Goal: Task Accomplishment & Management: Complete application form

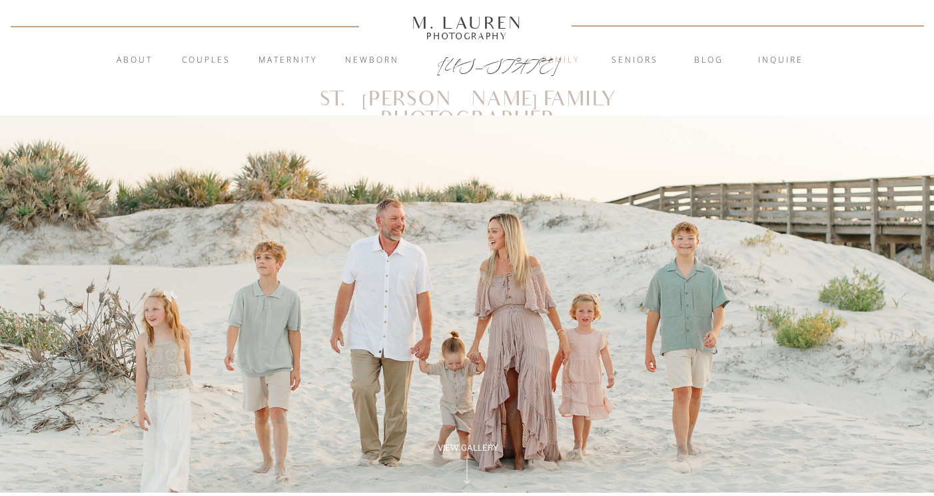
click at [558, 55] on nav "Family" at bounding box center [561, 60] width 72 height 13
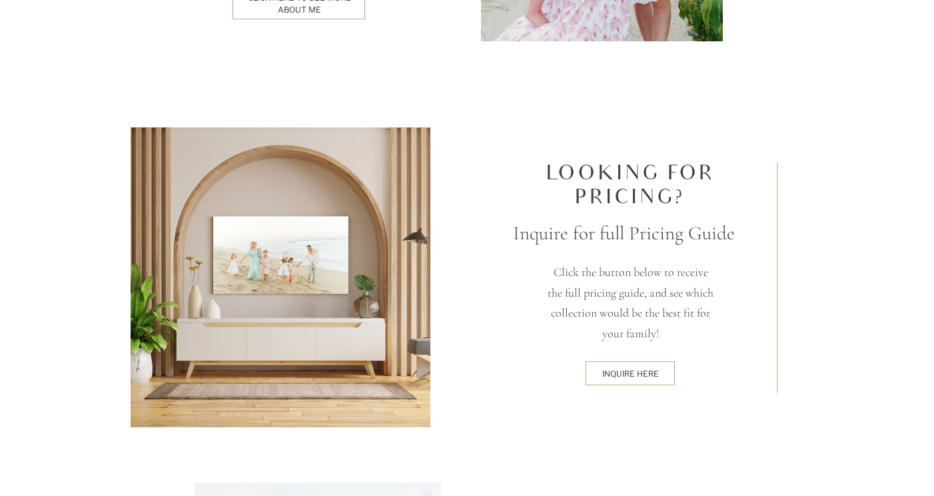
scroll to position [3443, 0]
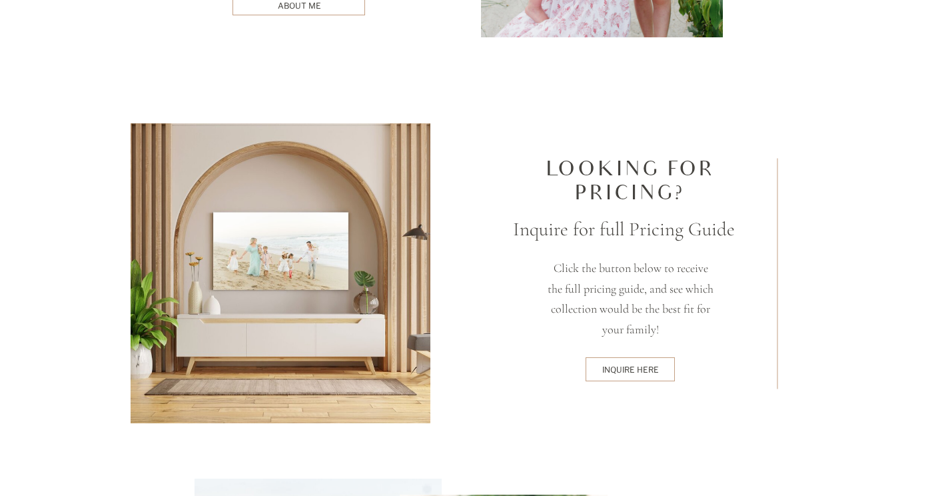
click at [651, 368] on div "inquire here" at bounding box center [630, 369] width 85 height 11
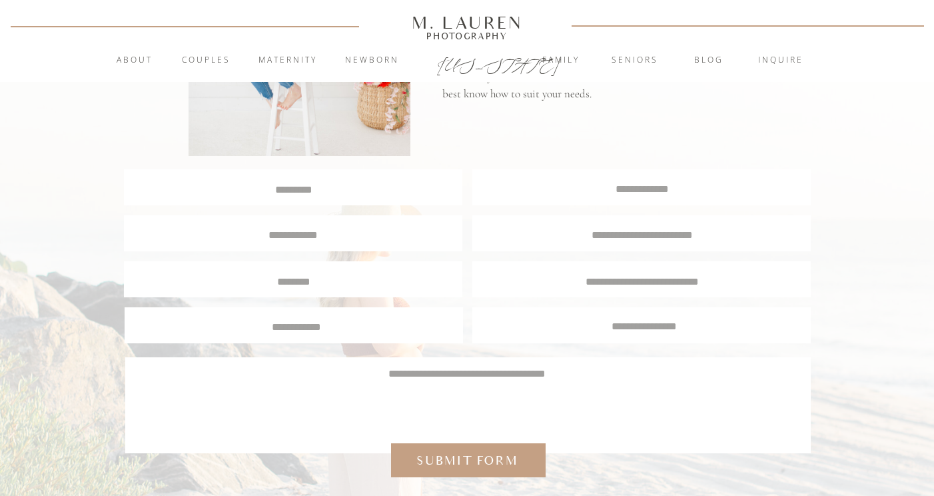
scroll to position [208, 0]
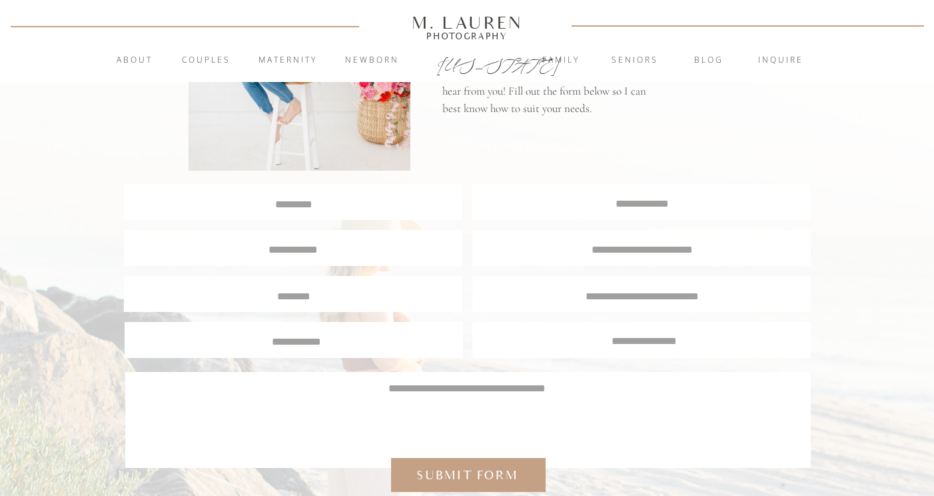
click at [303, 206] on textarea at bounding box center [293, 202] width 336 height 13
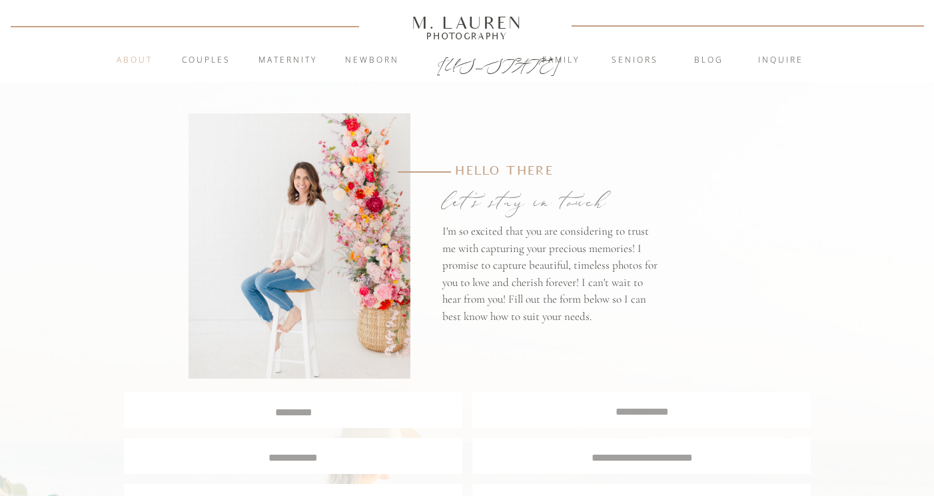
click at [137, 61] on nav "About" at bounding box center [134, 60] width 51 height 13
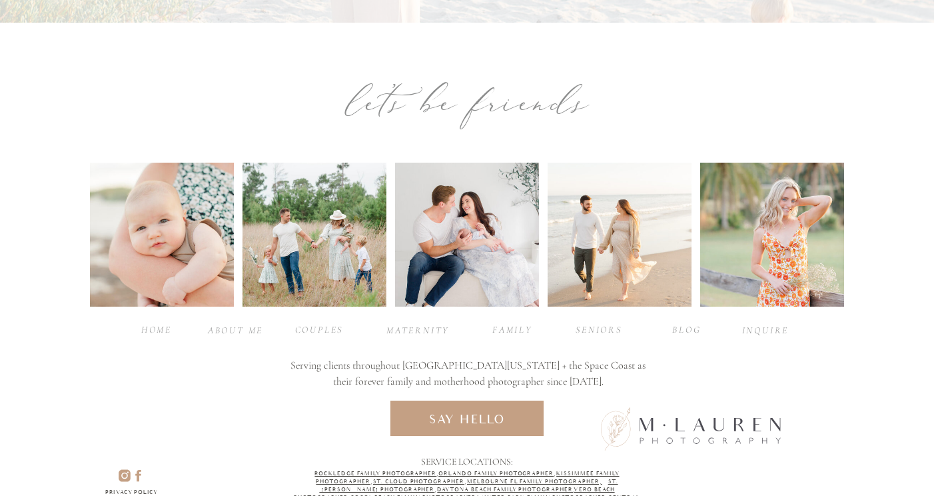
scroll to position [3060, 0]
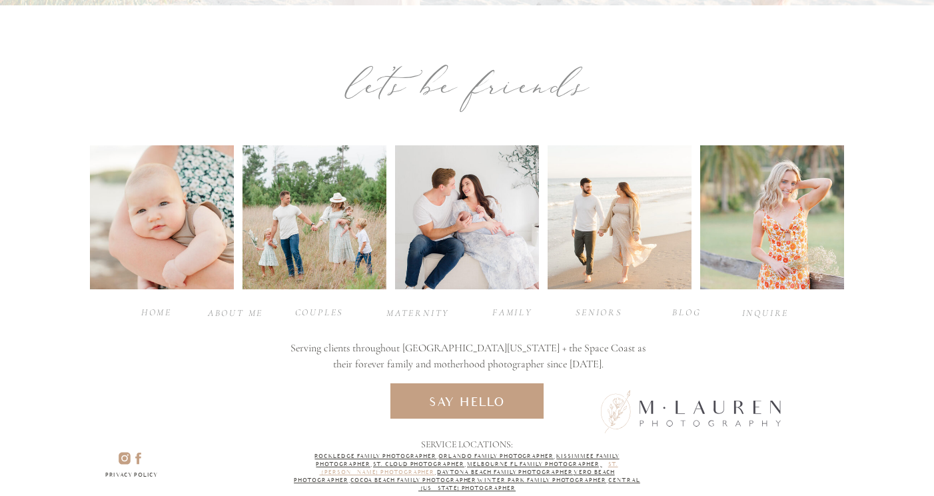
click at [617, 462] on link "St. [PERSON_NAME] Photographer" at bounding box center [468, 468] width 298 height 14
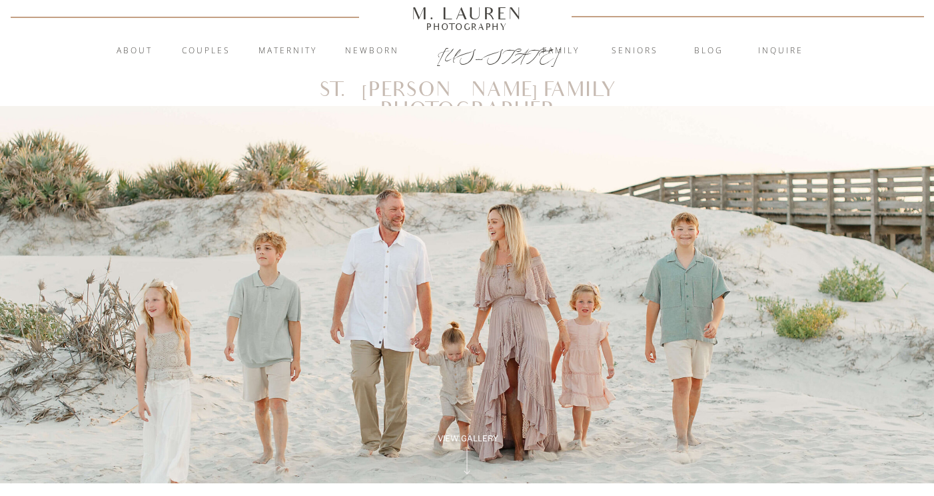
scroll to position [26, 0]
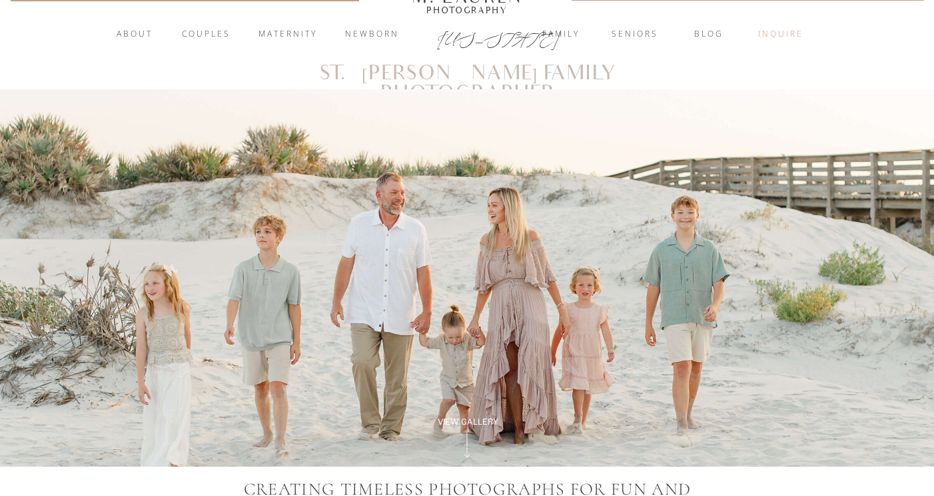
click at [783, 33] on nav "inquire" at bounding box center [781, 34] width 72 height 13
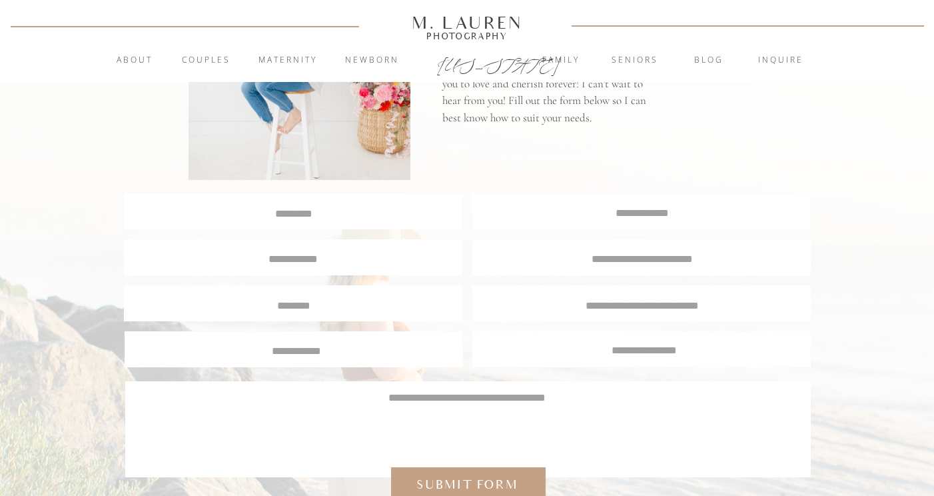
scroll to position [200, 0]
click at [326, 227] on div at bounding box center [293, 210] width 338 height 36
click at [301, 221] on div at bounding box center [293, 210] width 338 height 36
click at [299, 208] on textarea at bounding box center [293, 210] width 336 height 13
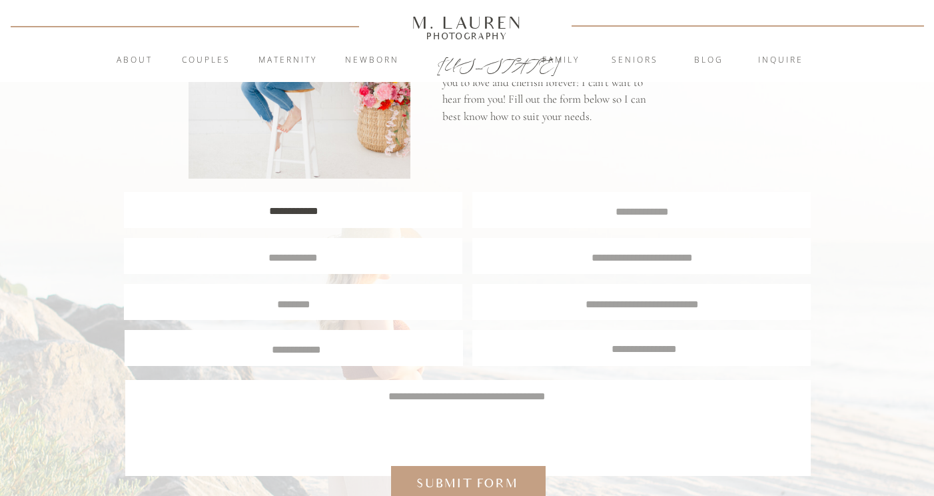
type textarea "**********"
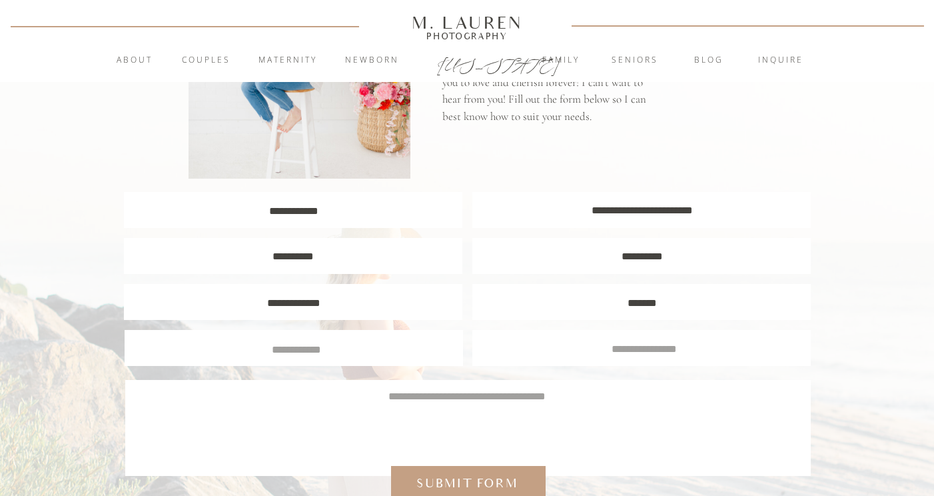
type textarea "*******"
click at [292, 349] on textarea at bounding box center [296, 348] width 318 height 12
type textarea "**********"
click at [381, 399] on textarea at bounding box center [467, 420] width 646 height 64
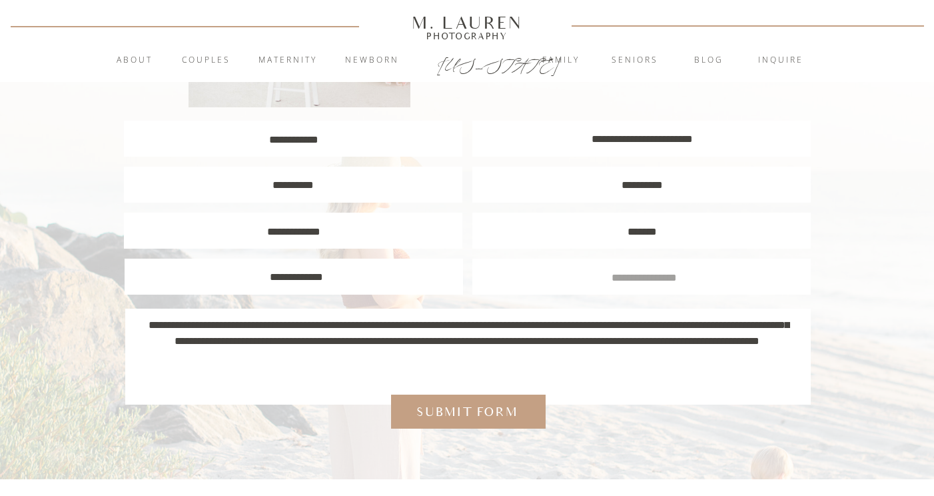
scroll to position [270, 0]
type textarea "**********"
click at [474, 420] on div "Submit form" at bounding box center [467, 412] width 114 height 17
